Goal: Complete application form

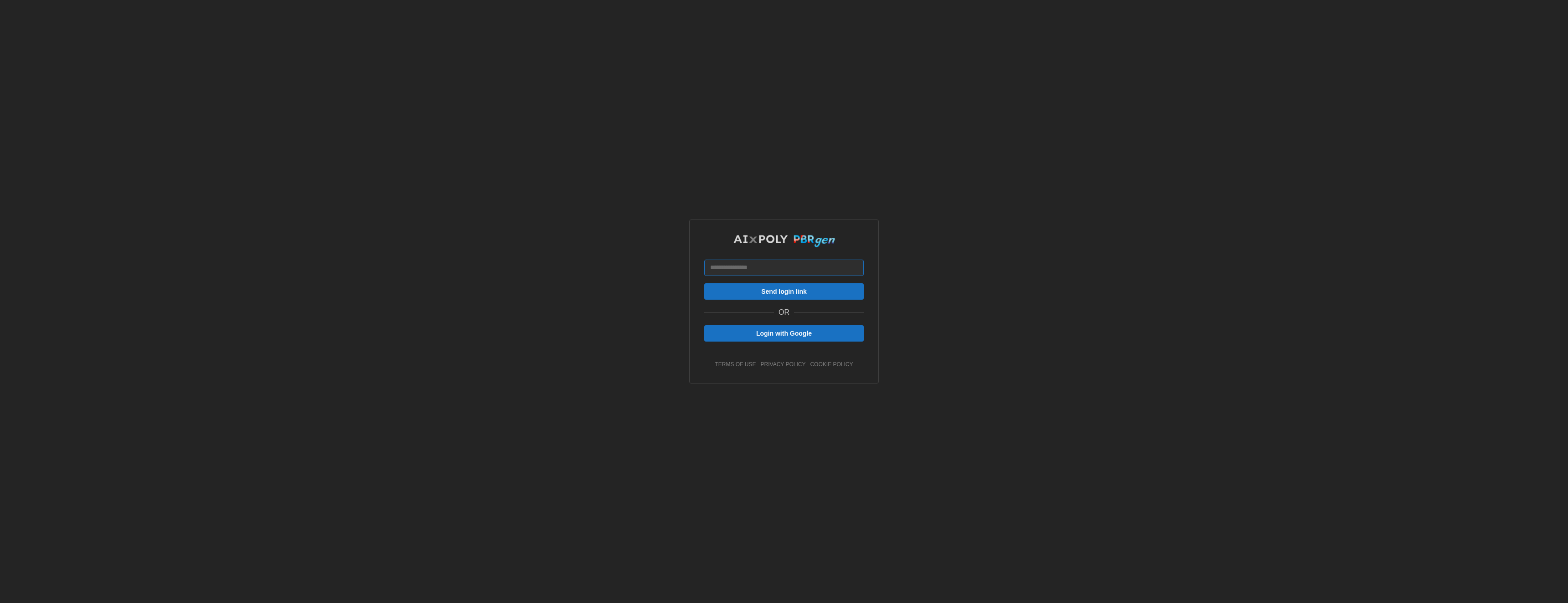
click at [769, 262] on input at bounding box center [783, 268] width 159 height 16
type input "**********"
click at [818, 291] on span "Send login link" at bounding box center [783, 291] width 142 height 16
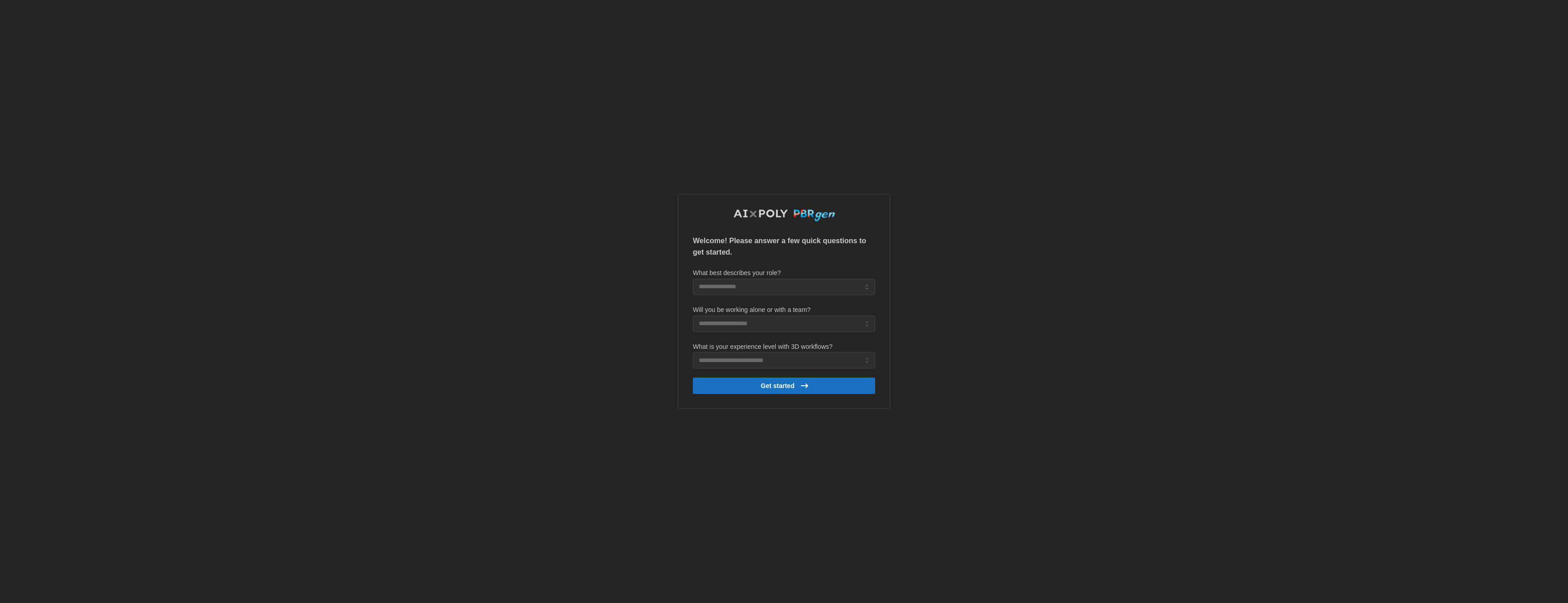
click at [374, 349] on div "Welcome! Please answer a few quick questions to get started. What best describe…" at bounding box center [784, 301] width 1568 height 603
